Goal: Check status: Check status

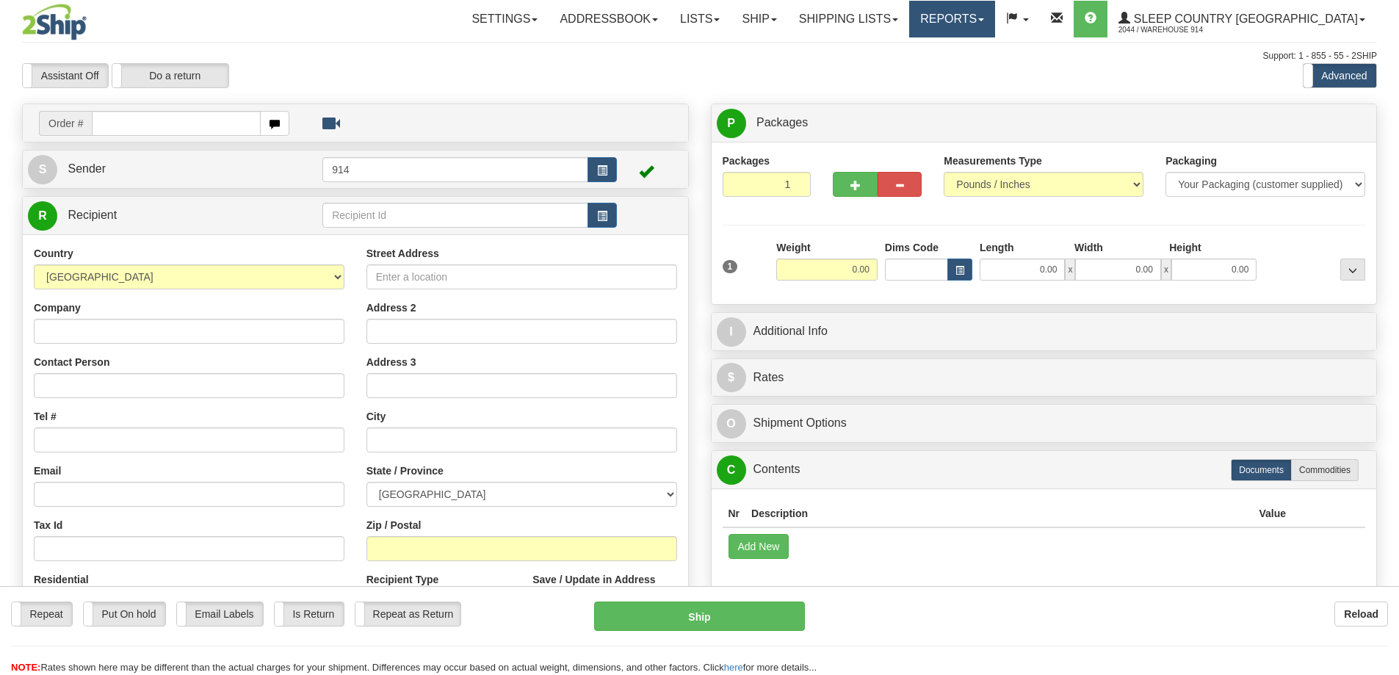
click at [995, 17] on link "Reports" at bounding box center [952, 19] width 86 height 37
click at [917, 48] on span "Standard" at bounding box center [896, 52] width 42 height 12
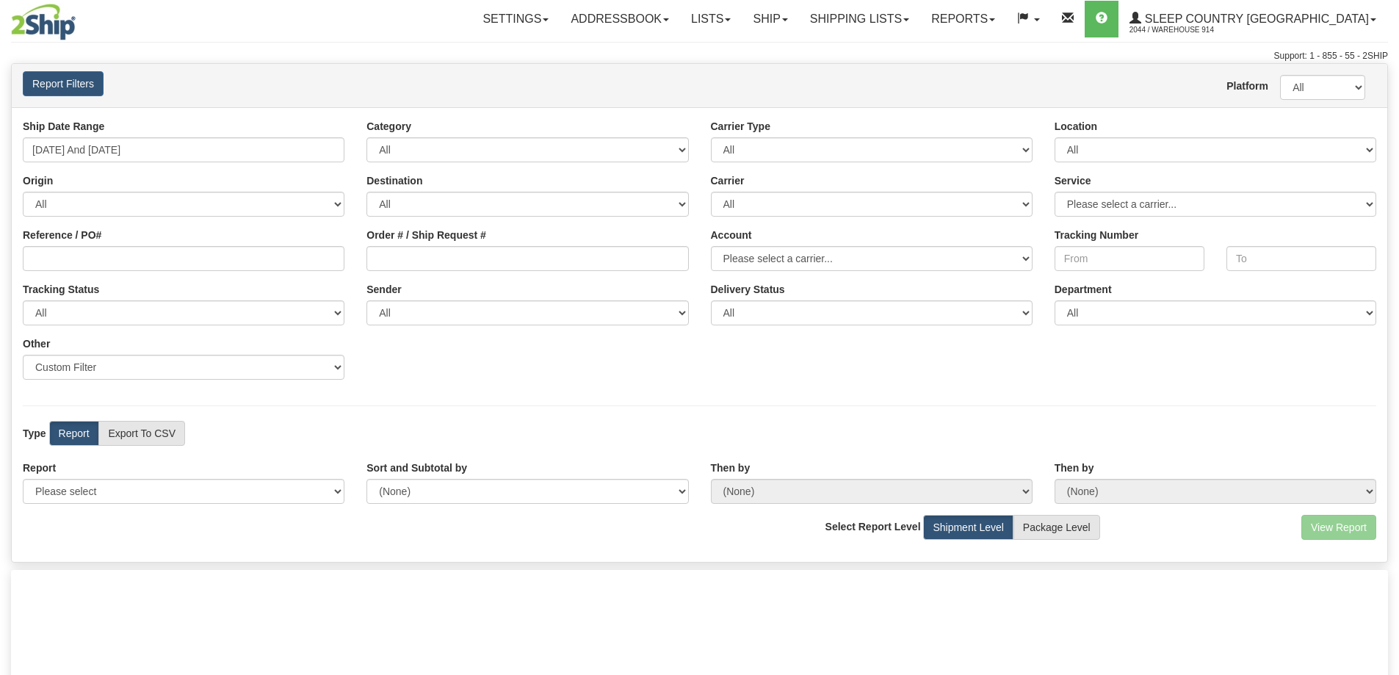
click at [275, 178] on div "Origin All AFGHANISTAN ALAND ISLANDS ALBANIA ALGERIA AMERICAN SAMOA ANDORRA ANG…" at bounding box center [184, 194] width 344 height 43
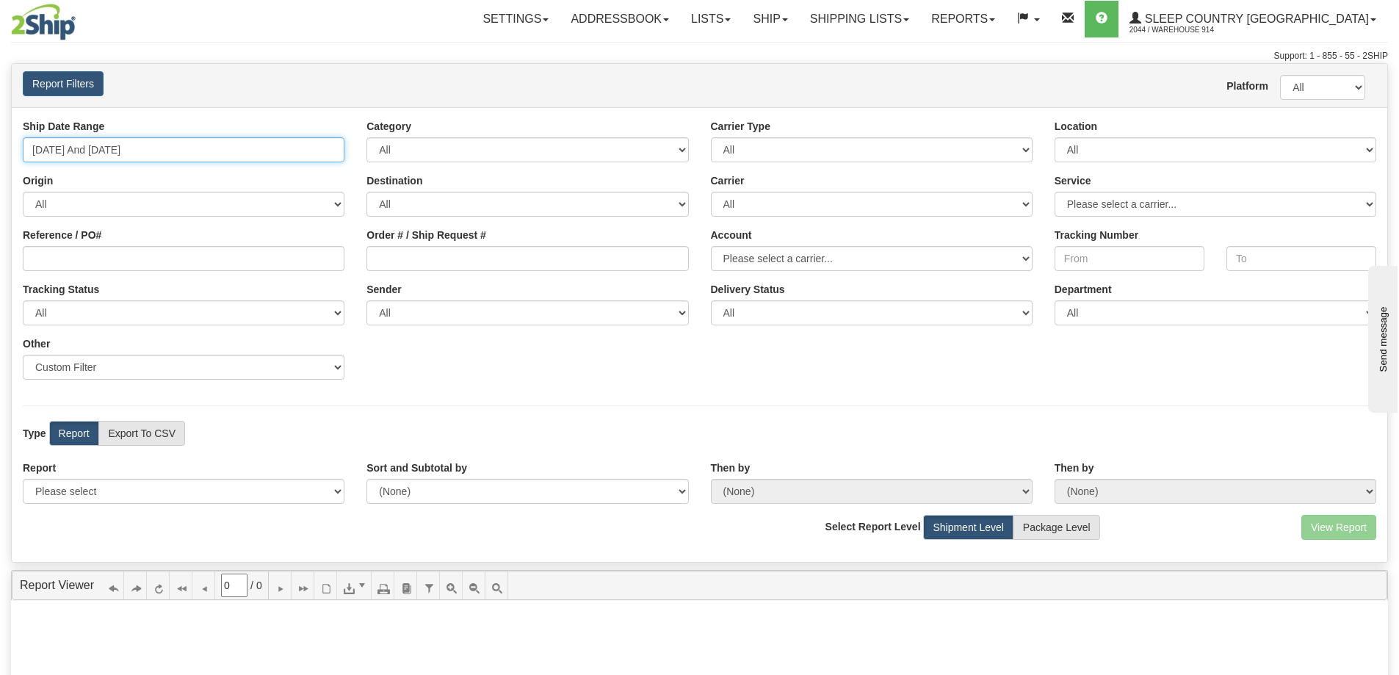
click at [288, 156] on input "09/22/2025 And 09/28/2025" at bounding box center [184, 149] width 322 height 25
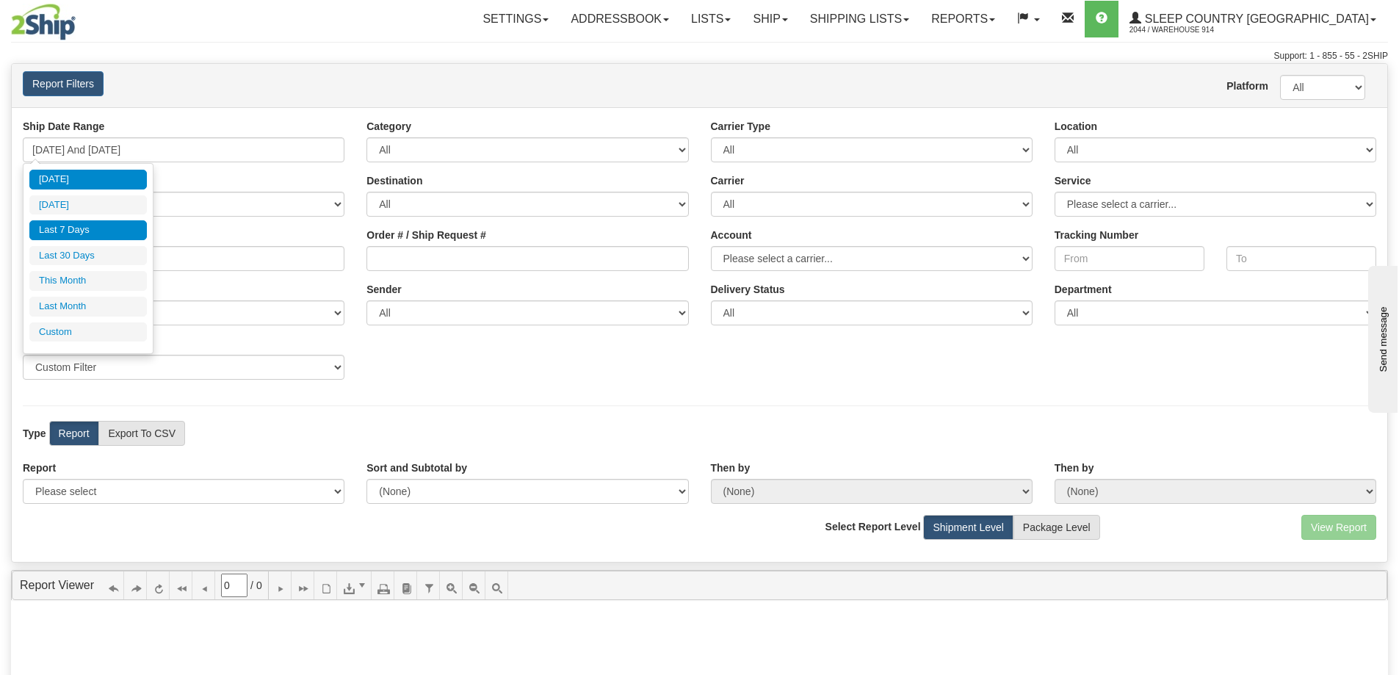
click at [101, 183] on li "Today" at bounding box center [88, 180] width 118 height 20
type input "09/28/2025 And 09/28/2025"
